Goal: Browse casually: Explore the website without a specific task or goal

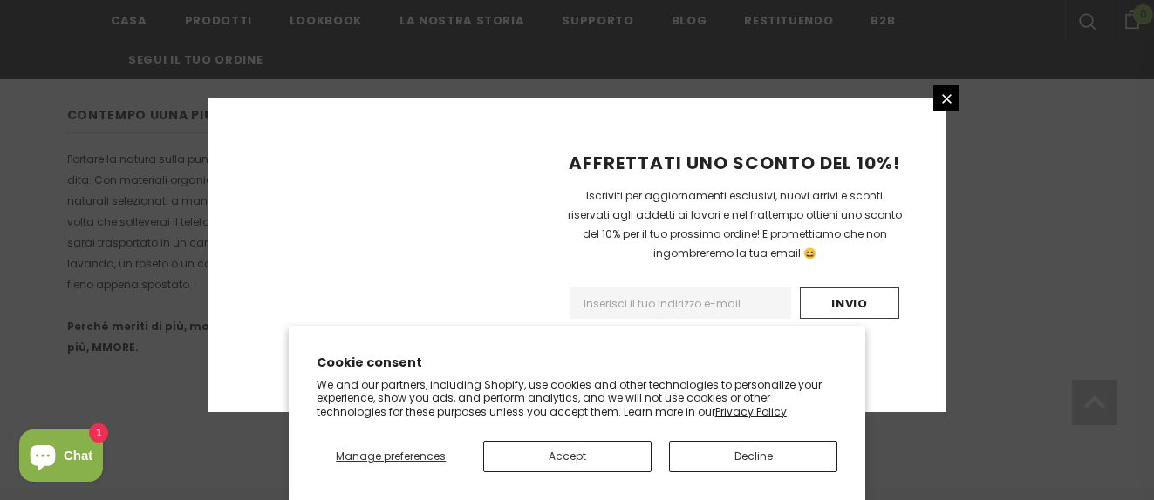
scroll to position [1323, 0]
